Goal: Find specific page/section: Find specific page/section

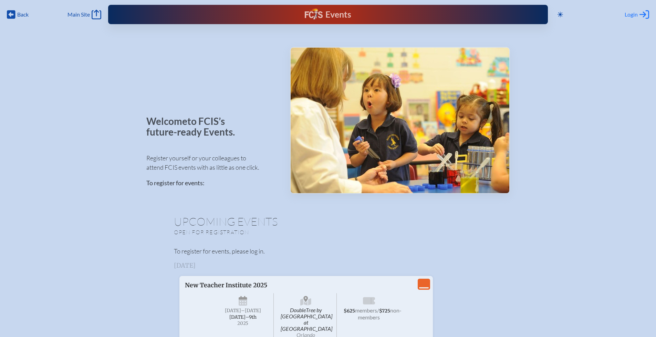
click at [633, 12] on span "Login" at bounding box center [631, 14] width 13 height 7
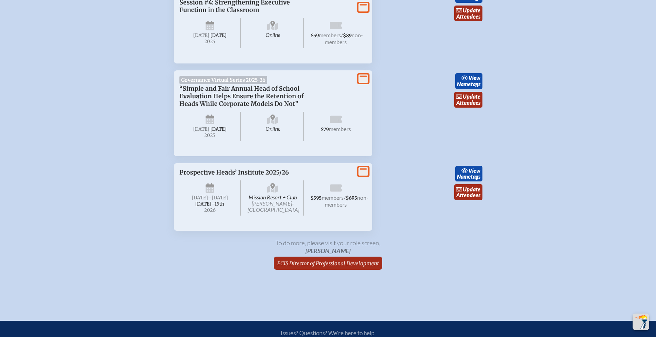
scroll to position [1133, 0]
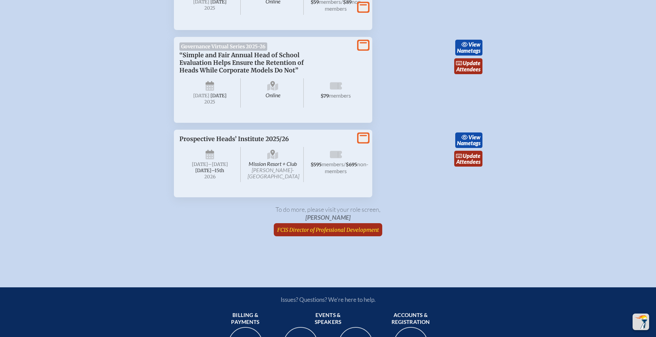
click at [332, 233] on span "FCIS Director of Professional Development" at bounding box center [328, 229] width 102 height 7
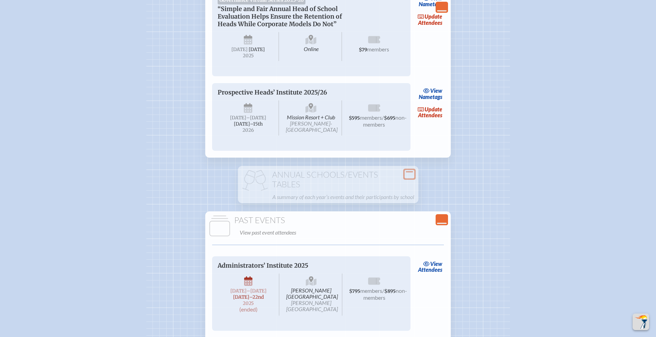
scroll to position [1081, 0]
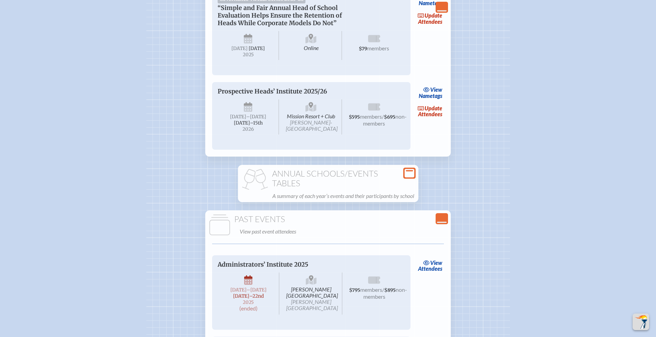
click at [342, 188] on h1 "Annual Schools/Events Tables" at bounding box center [328, 178] width 175 height 19
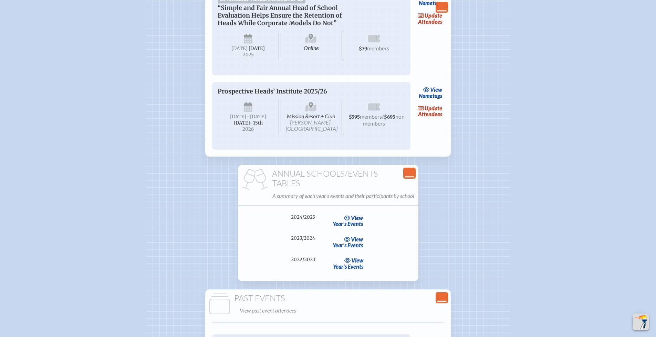
click at [344, 188] on h1 "Annual Schools/Events Tables" at bounding box center [328, 178] width 175 height 19
click at [415, 177] on icon at bounding box center [410, 176] width 10 height 1
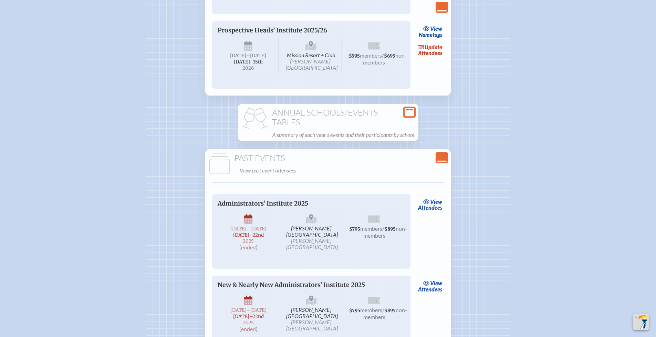
scroll to position [1177, 0]
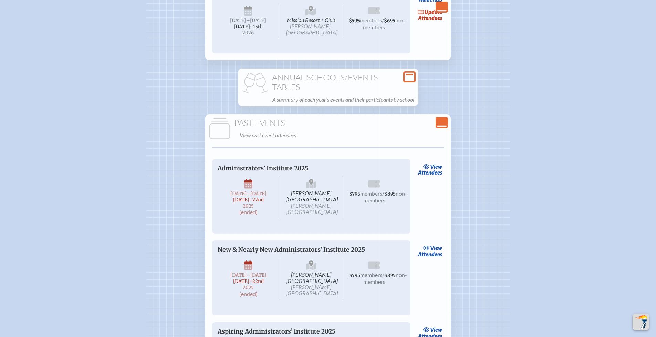
click at [438, 127] on icon "Close Console" at bounding box center [442, 123] width 10 height 10
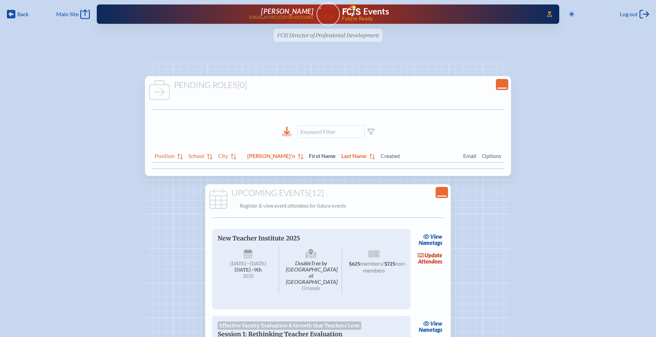
scroll to position [0, 0]
